Goal: Information Seeking & Learning: Learn about a topic

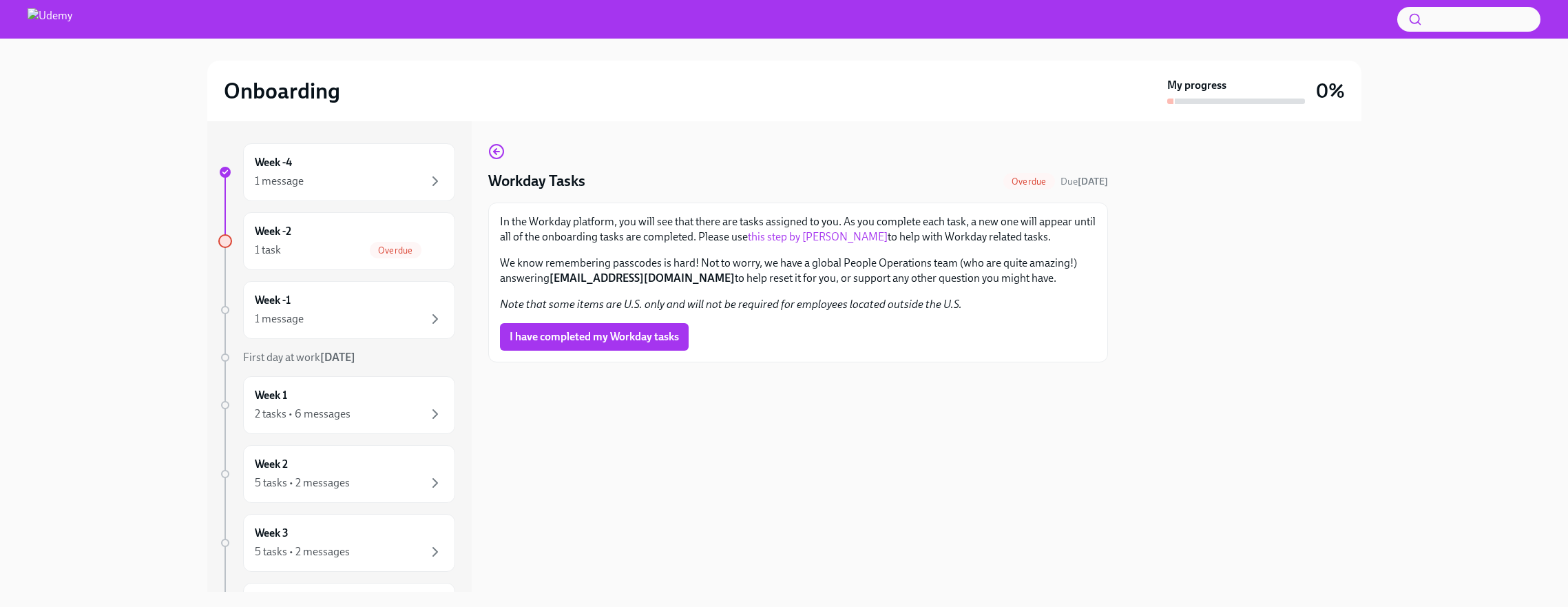
click at [410, 183] on div "1 message" at bounding box center [349, 182] width 189 height 17
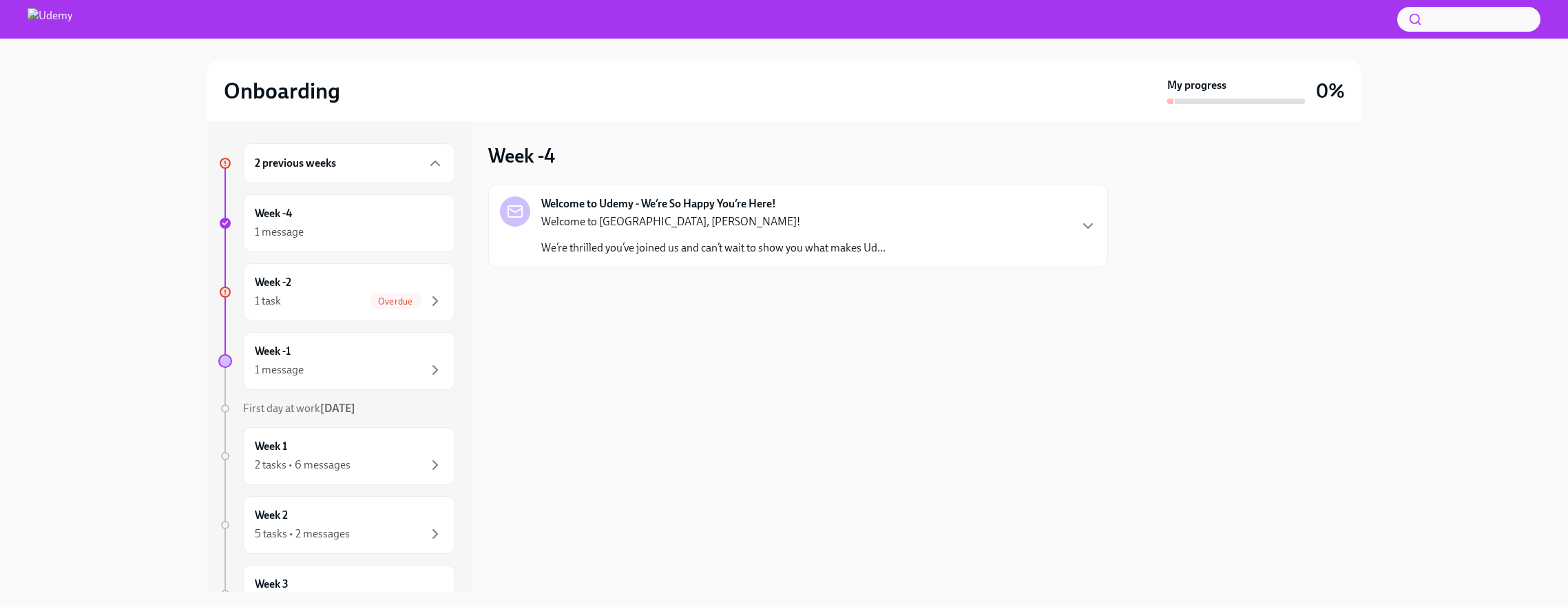
click at [408, 166] on div "2 previous weeks" at bounding box center [349, 164] width 189 height 17
click at [807, 242] on p "We’re thrilled you’ve joined us and can’t wait to show you what makes Ud..." at bounding box center [713, 248] width 344 height 15
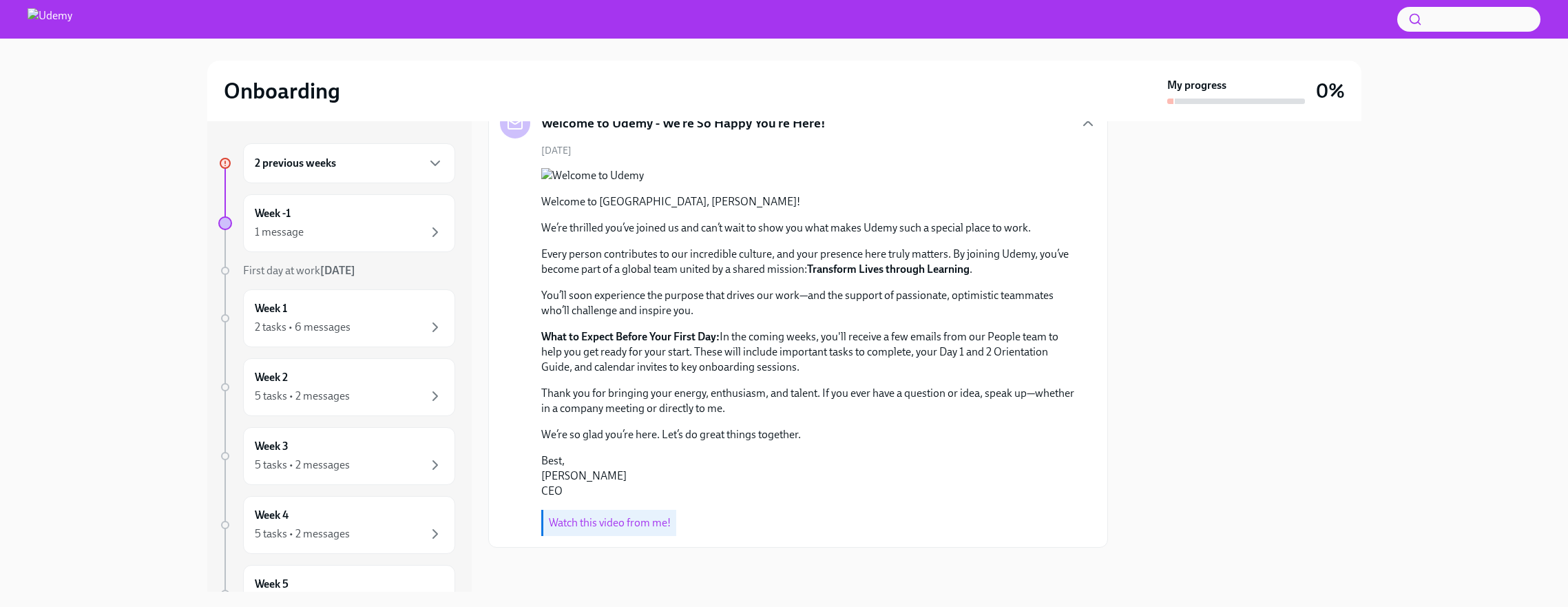
scroll to position [207, 0]
click at [380, 230] on div "1 message" at bounding box center [349, 232] width 189 height 17
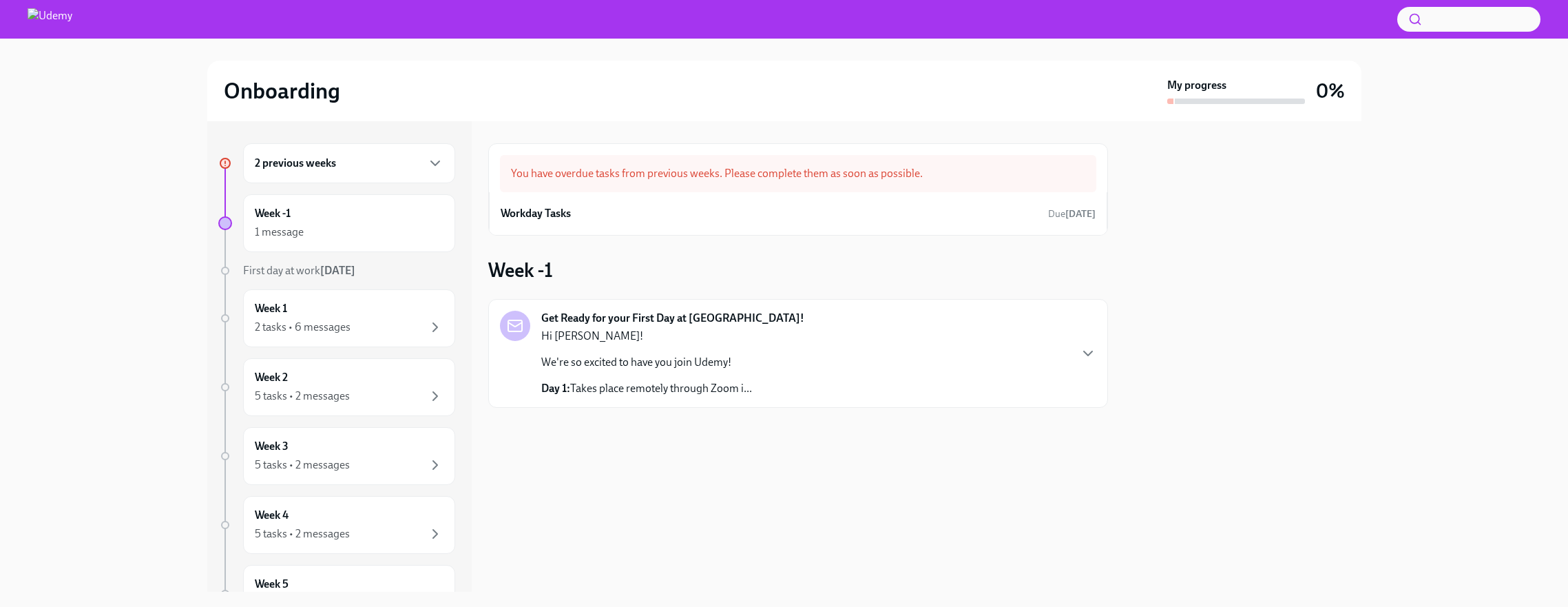
click at [1076, 350] on div "Get Ready for your First Day at [GEOGRAPHIC_DATA]! Hi [PERSON_NAME]! We're so e…" at bounding box center [798, 353] width 597 height 85
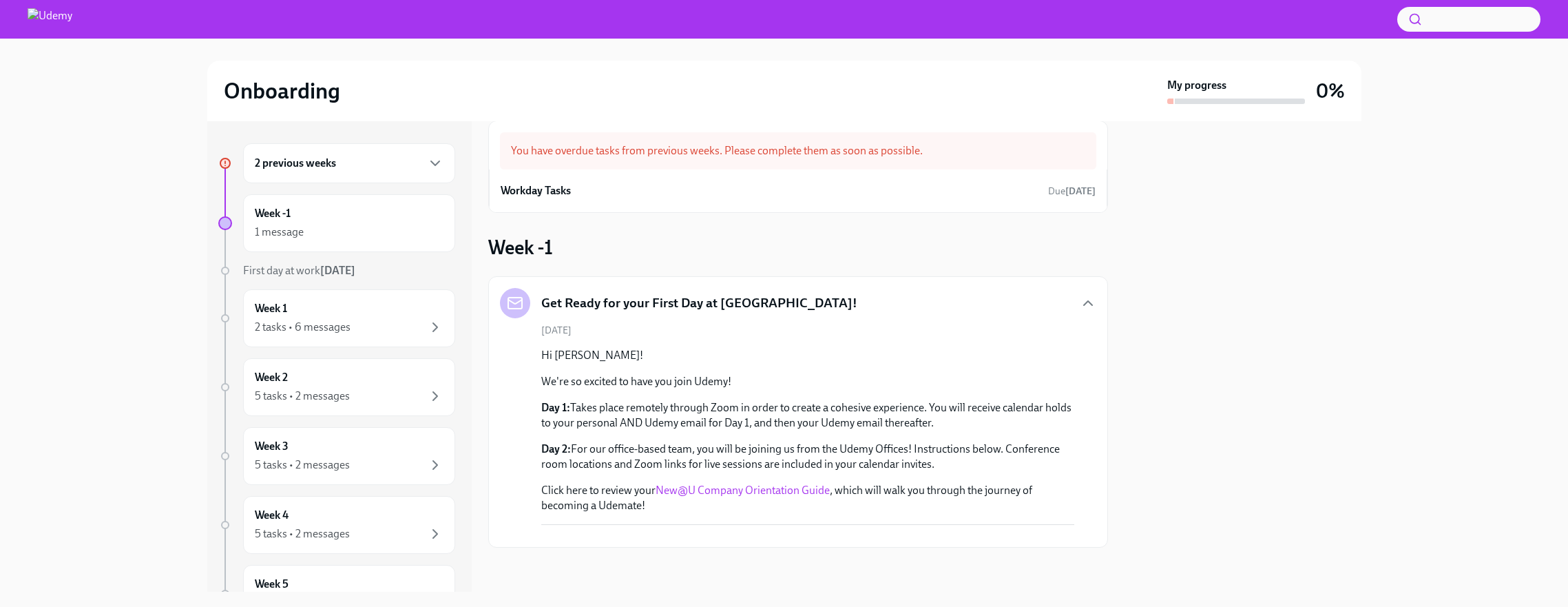
scroll to position [248, 0]
click at [397, 319] on div "2 tasks • 6 messages" at bounding box center [349, 328] width 189 height 17
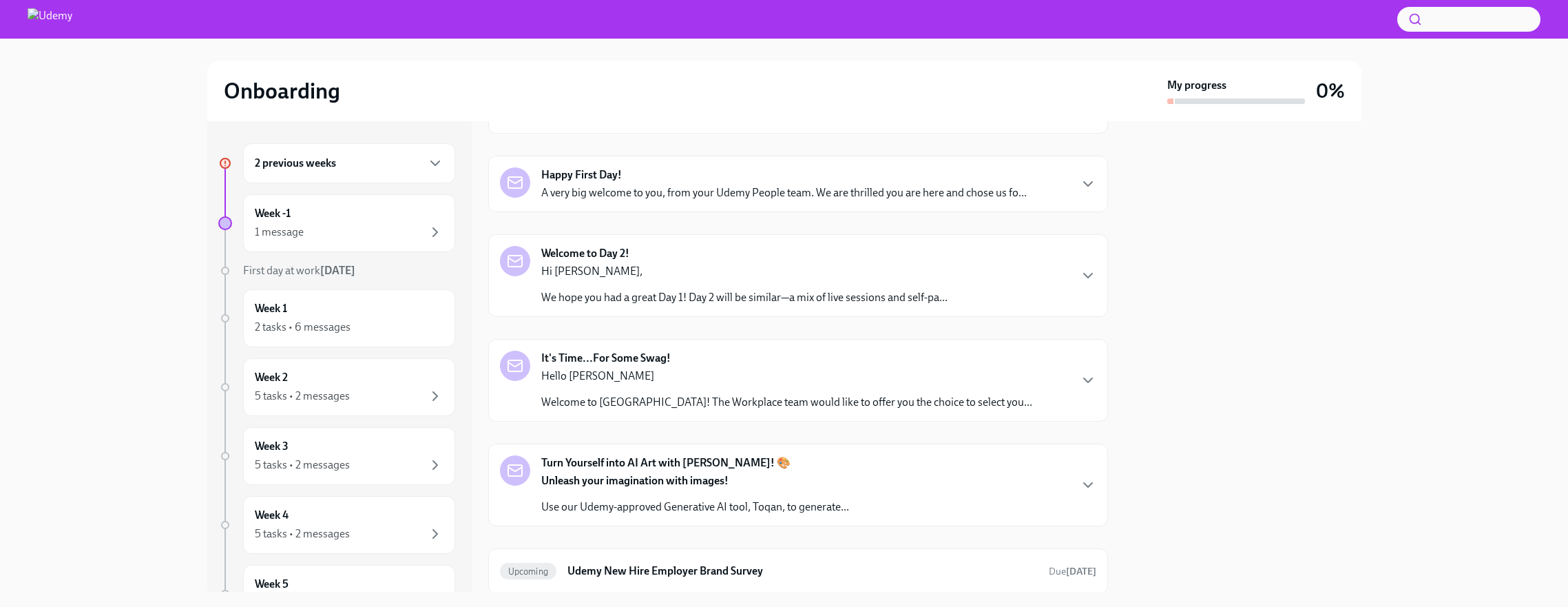
click at [621, 197] on p "A very big welcome to you, from your Udemy People team. We are thrilled you are…" at bounding box center [783, 193] width 485 height 15
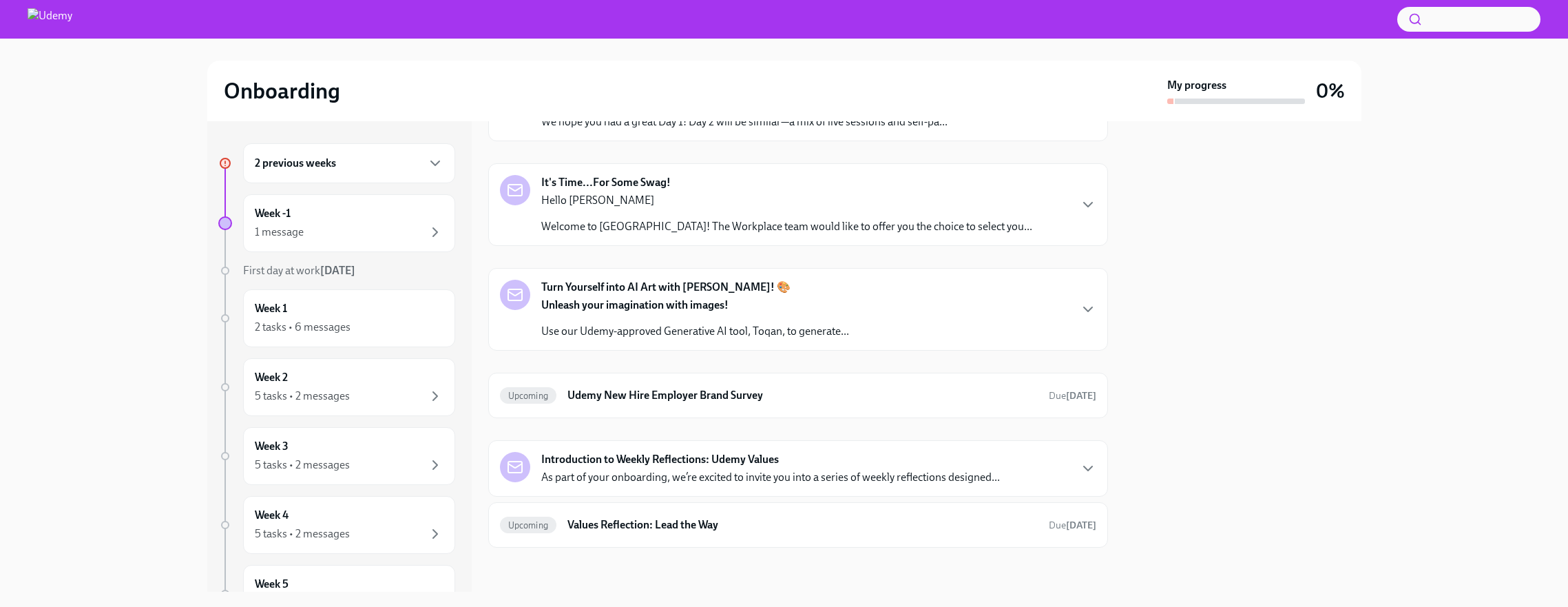
scroll to position [764, 0]
click at [1073, 129] on div "Welcome to Day 2! Hi [PERSON_NAME], We hope you had a great Day 1! Day 2 will b…" at bounding box center [798, 100] width 597 height 59
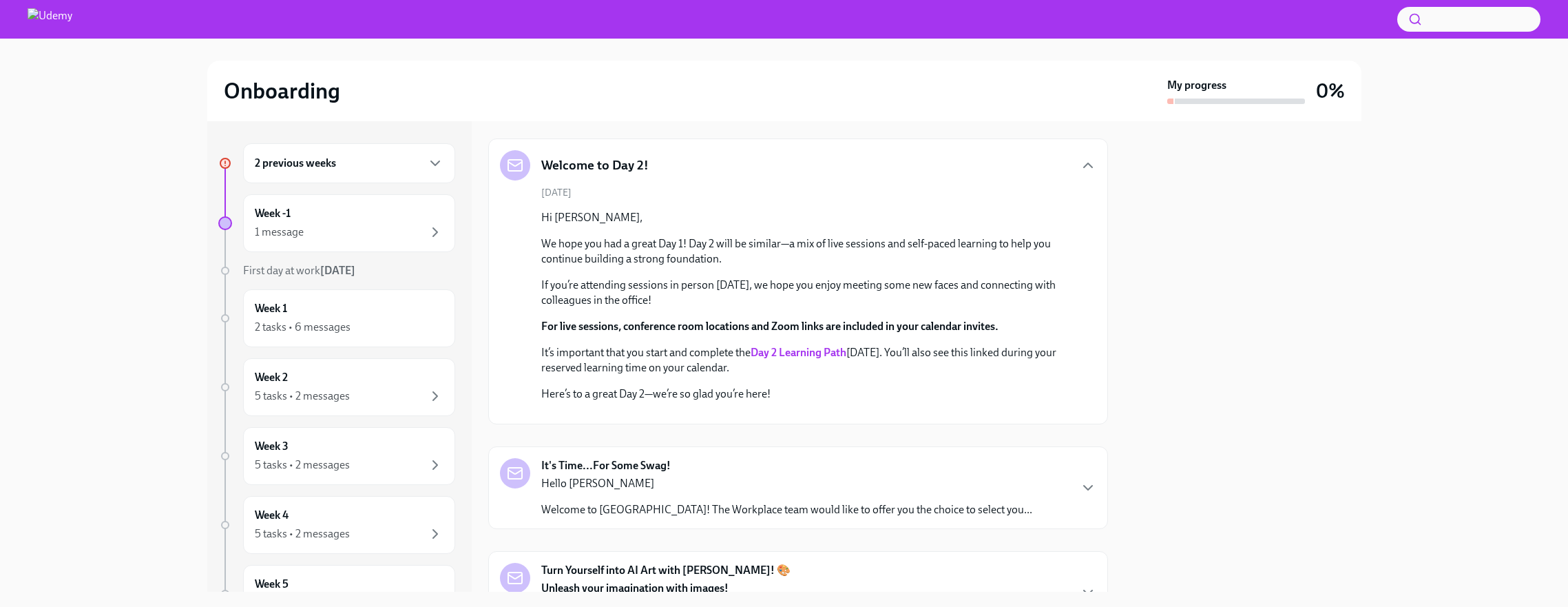
scroll to position [631, 0]
